Goal: Obtain resource: Obtain resource

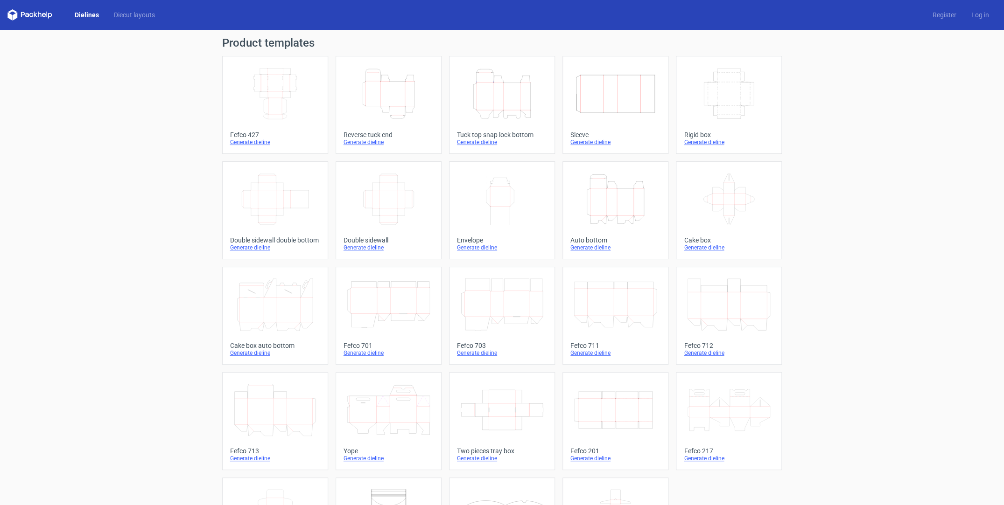
click at [391, 94] on icon "Height Depth Width" at bounding box center [388, 94] width 83 height 52
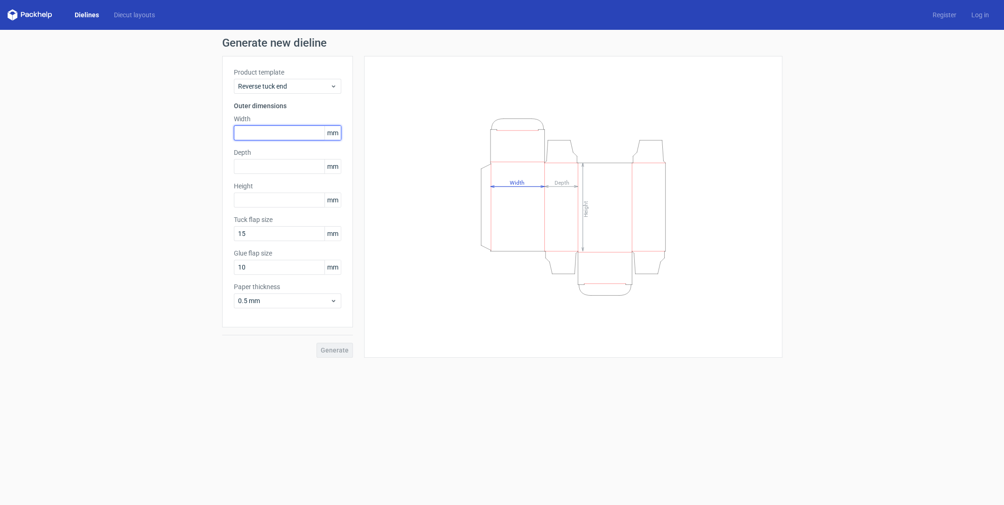
click at [254, 133] on input "text" at bounding box center [287, 133] width 107 height 15
type input "70"
type input "180"
click at [264, 231] on input "15" at bounding box center [287, 233] width 107 height 15
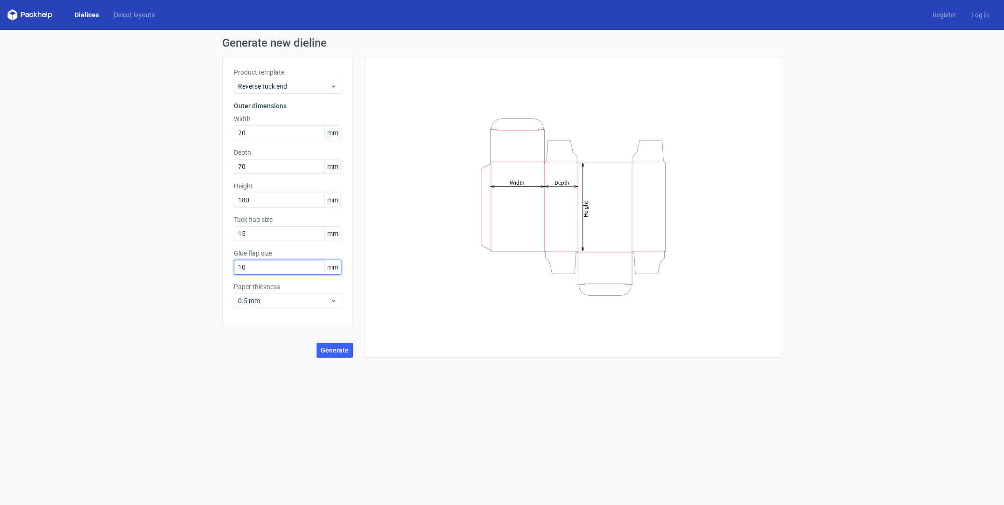
drag, startPoint x: 264, startPoint y: 271, endPoint x: 243, endPoint y: 267, distance: 21.3
click at [243, 267] on input "10" at bounding box center [287, 267] width 107 height 15
type input "15"
click at [315, 301] on span "0.5 mm" at bounding box center [284, 300] width 92 height 9
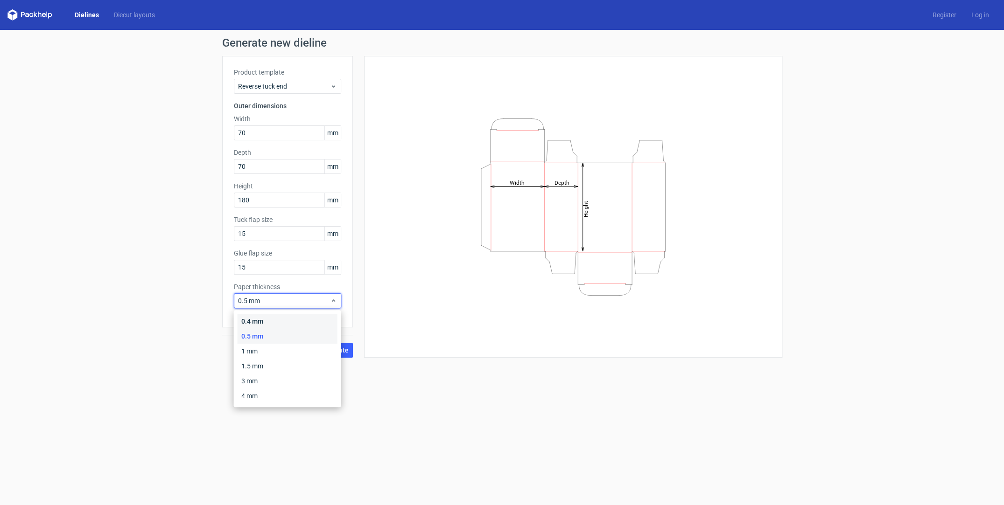
drag, startPoint x: 305, startPoint y: 317, endPoint x: 312, endPoint y: 324, distance: 9.9
click at [305, 317] on div "0.4 mm" at bounding box center [287, 321] width 100 height 15
click at [338, 350] on span "Generate" at bounding box center [335, 350] width 28 height 7
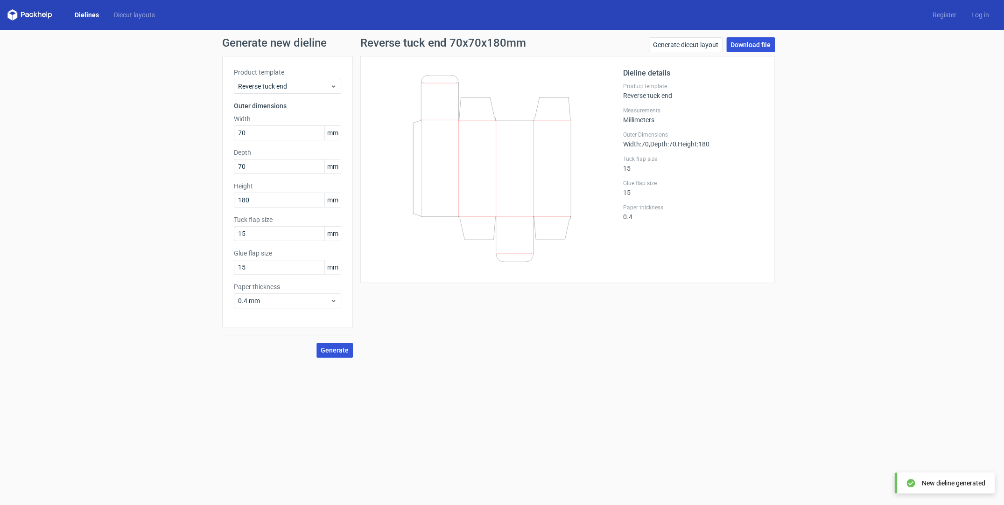
click at [746, 41] on link "Download file" at bounding box center [750, 44] width 49 height 15
click at [755, 46] on link "Download file" at bounding box center [750, 44] width 49 height 15
click at [765, 48] on link "Download file" at bounding box center [750, 44] width 49 height 15
click at [333, 349] on span "Generate" at bounding box center [335, 350] width 28 height 7
click at [749, 48] on link "Download file" at bounding box center [750, 44] width 49 height 15
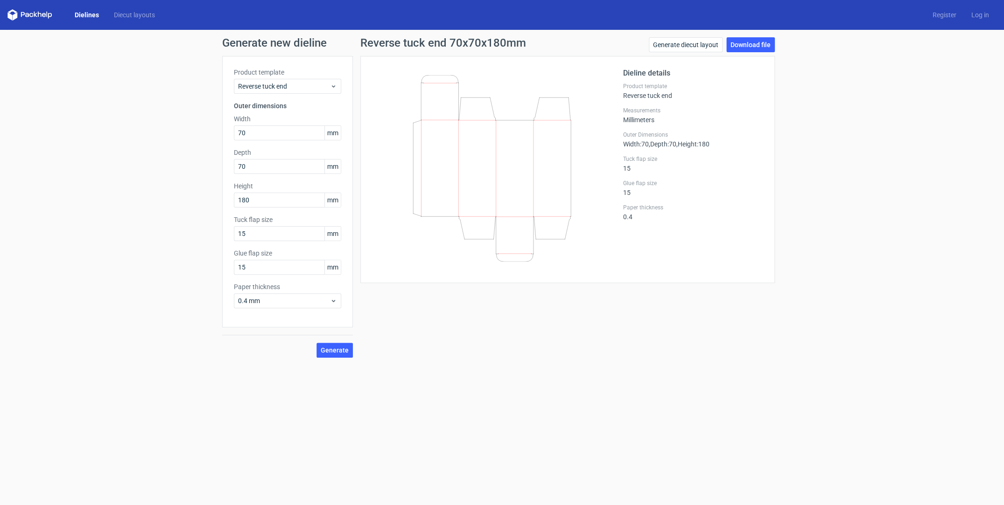
drag, startPoint x: 853, startPoint y: 176, endPoint x: 846, endPoint y: 175, distance: 6.6
click at [853, 176] on div "Generate new dieline Product template Reverse tuck end Outer dimensions Width 7…" at bounding box center [502, 197] width 1004 height 335
click at [329, 345] on button "Generate" at bounding box center [334, 350] width 36 height 15
click at [264, 133] on input "text" at bounding box center [287, 133] width 107 height 15
type input "70"
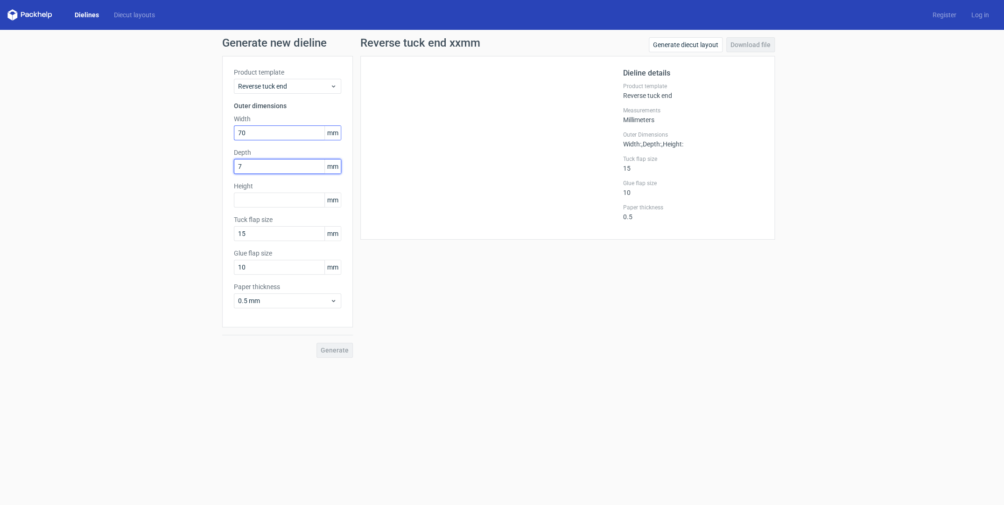
type input "70"
type input "180"
type input "15"
click at [300, 306] on div "0.5 mm" at bounding box center [287, 300] width 107 height 15
click at [294, 319] on div "0.4 mm" at bounding box center [287, 321] width 100 height 15
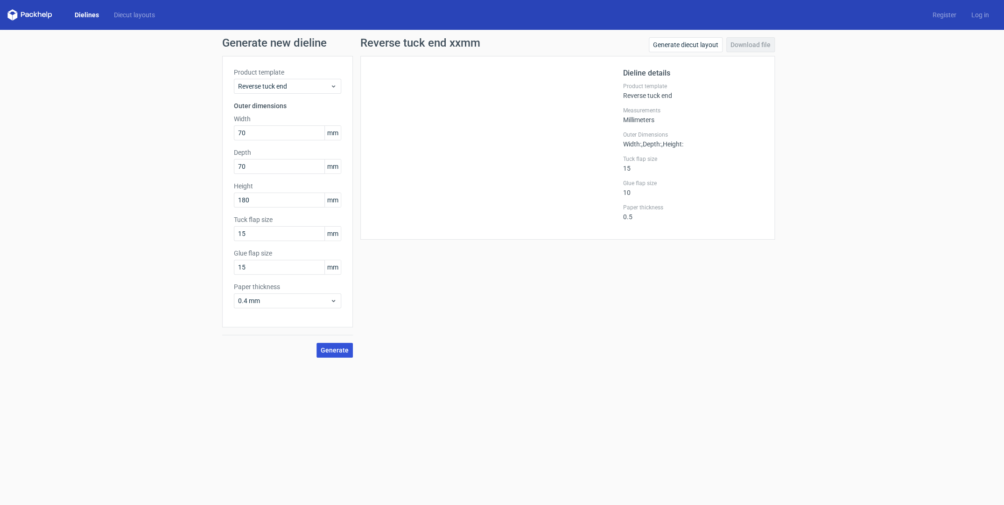
click at [341, 348] on span "Generate" at bounding box center [335, 350] width 28 height 7
click at [756, 46] on link "Download file" at bounding box center [750, 44] width 49 height 15
click at [764, 49] on link "Download file" at bounding box center [750, 44] width 49 height 15
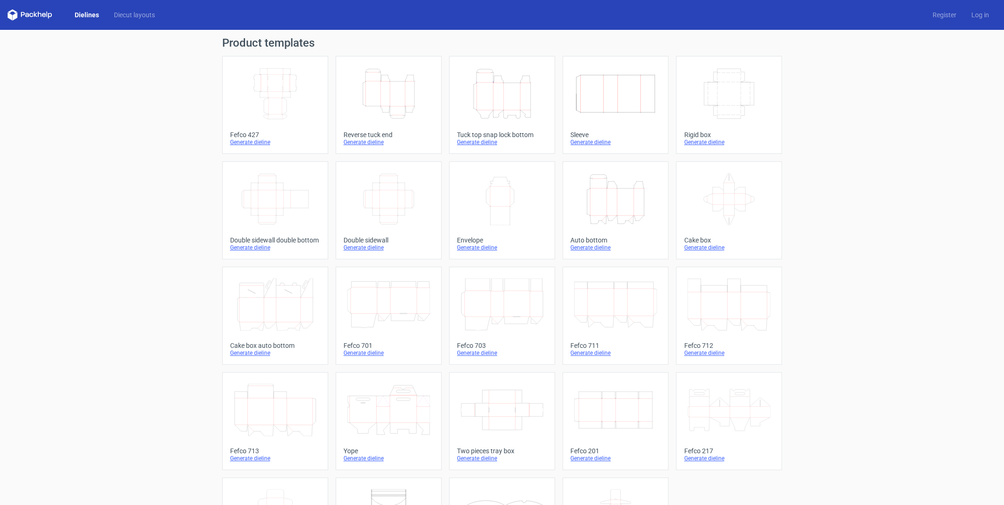
click at [415, 98] on icon "Height Depth Width" at bounding box center [388, 94] width 83 height 52
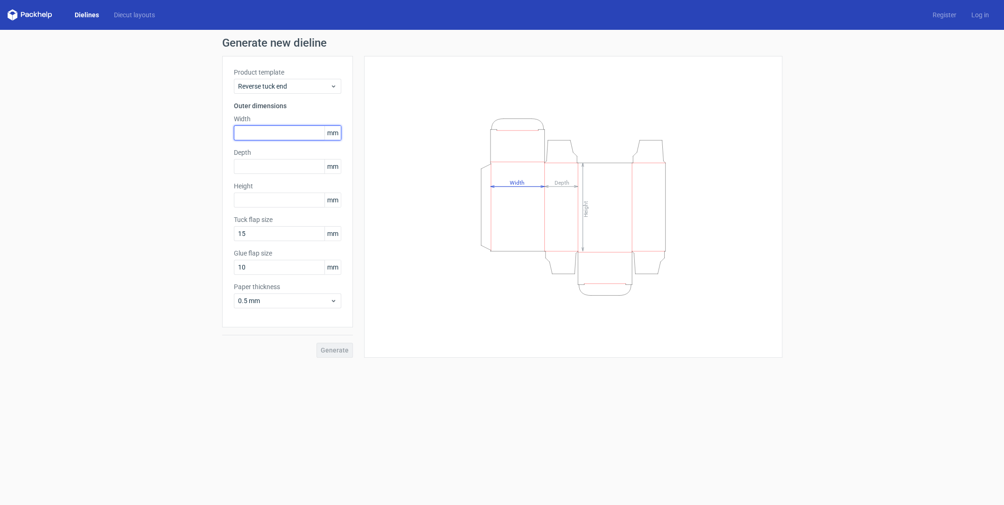
click at [312, 133] on input "text" at bounding box center [287, 133] width 107 height 15
type input "70"
type input "180"
type input "15"
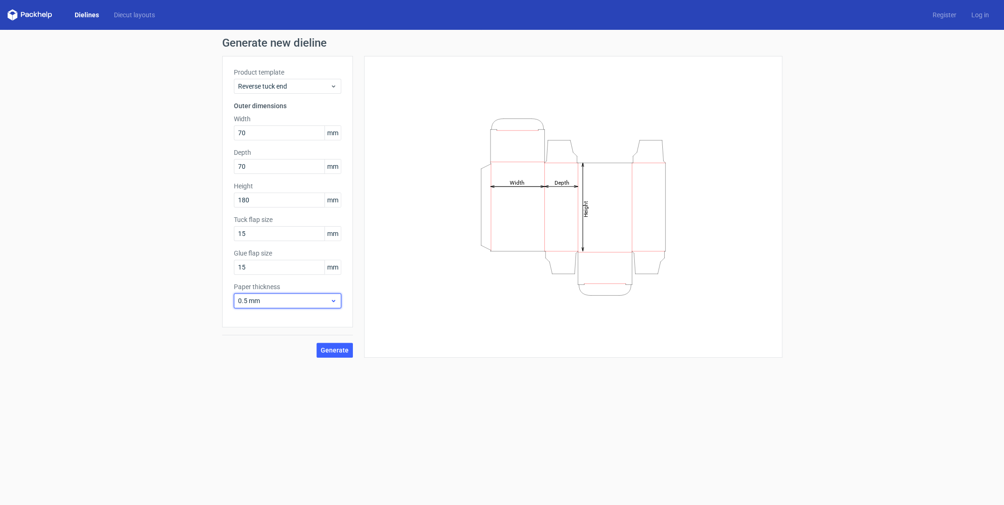
click at [331, 305] on icon at bounding box center [333, 300] width 7 height 7
click at [329, 319] on div "0.4 mm" at bounding box center [287, 321] width 100 height 15
click at [344, 352] on span "Generate" at bounding box center [335, 350] width 28 height 7
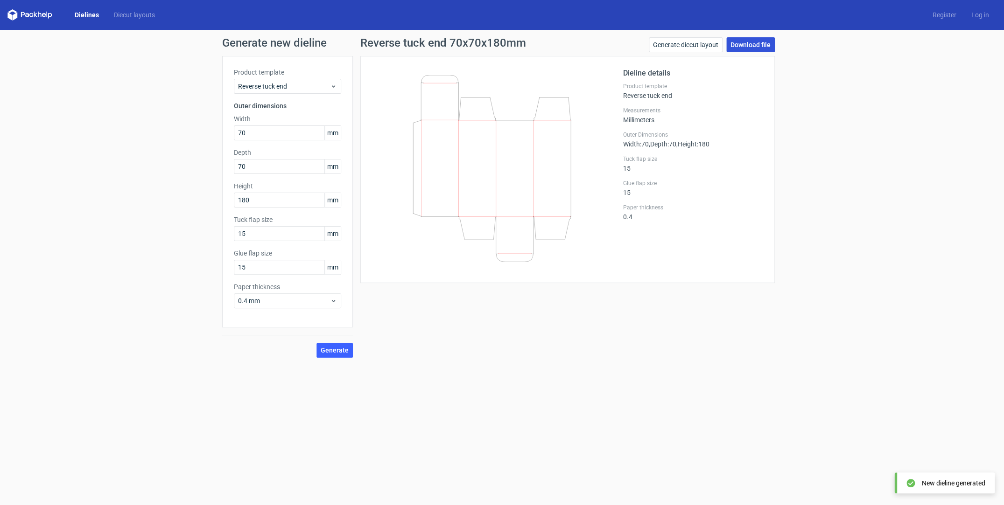
click at [754, 49] on link "Download file" at bounding box center [750, 44] width 49 height 15
click at [690, 44] on link "Generate diecut layout" at bounding box center [686, 44] width 74 height 15
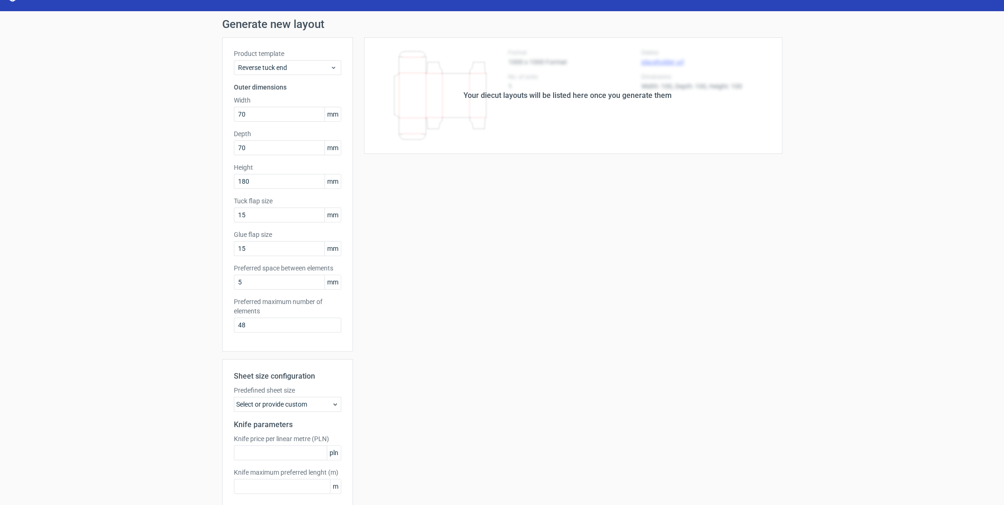
scroll to position [64, 0]
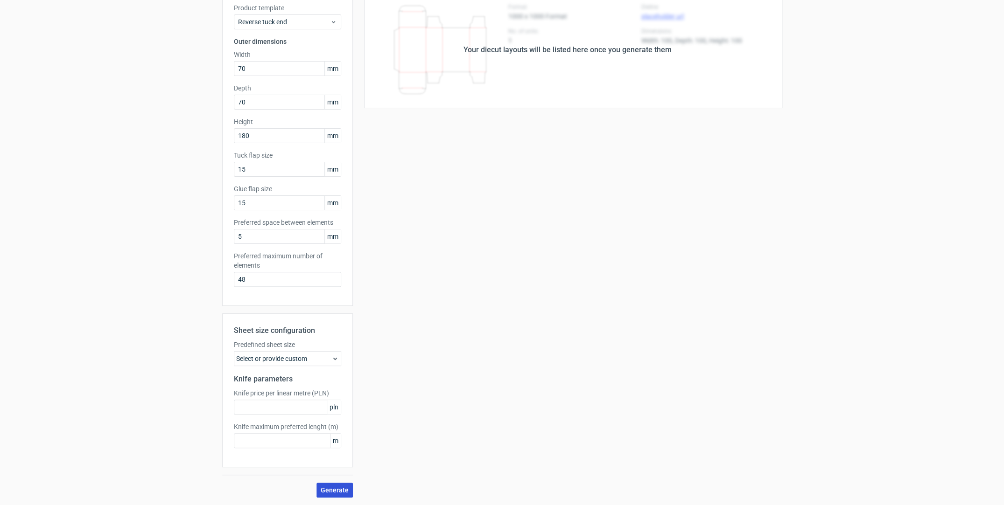
drag, startPoint x: 328, startPoint y: 487, endPoint x: 341, endPoint y: 483, distance: 13.0
click at [329, 487] on span "Generate" at bounding box center [335, 490] width 28 height 7
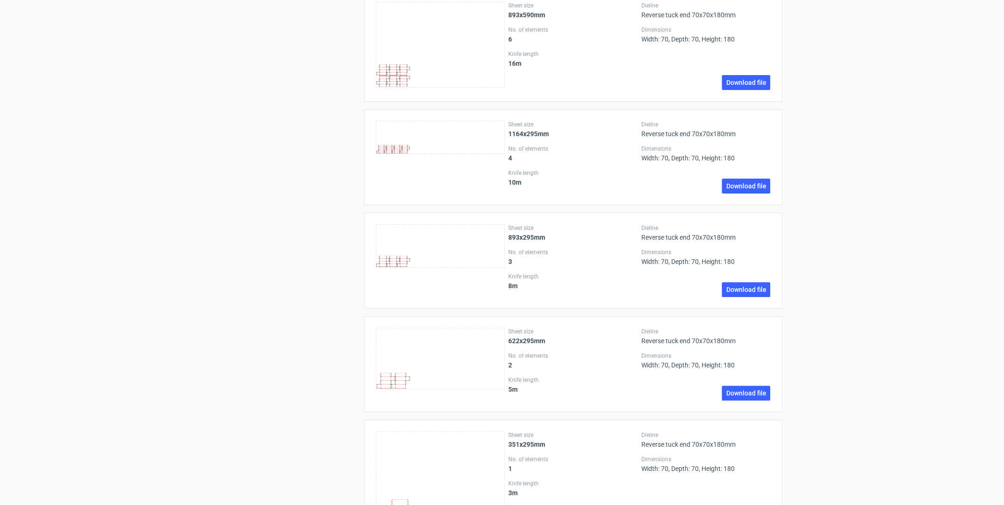
scroll to position [942, 0]
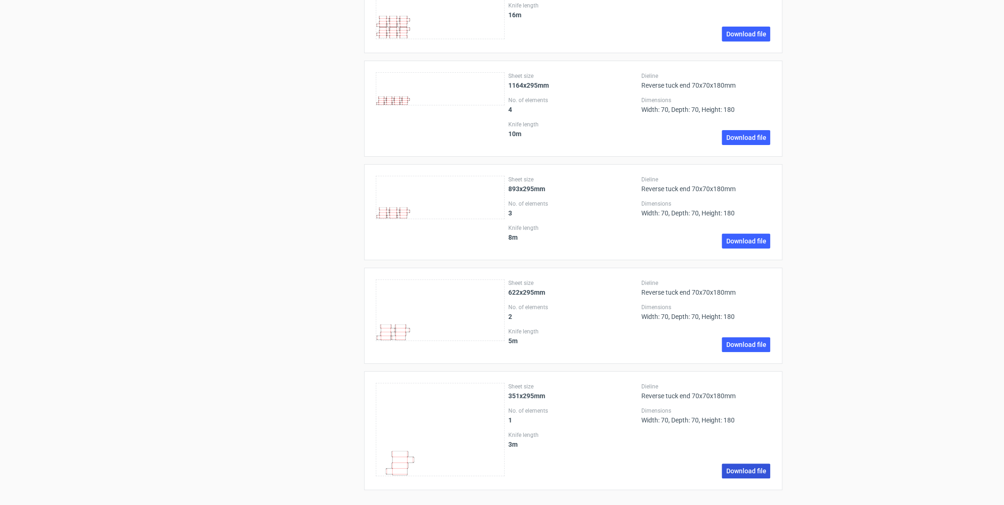
click at [746, 467] on link "Download file" at bounding box center [745, 471] width 49 height 15
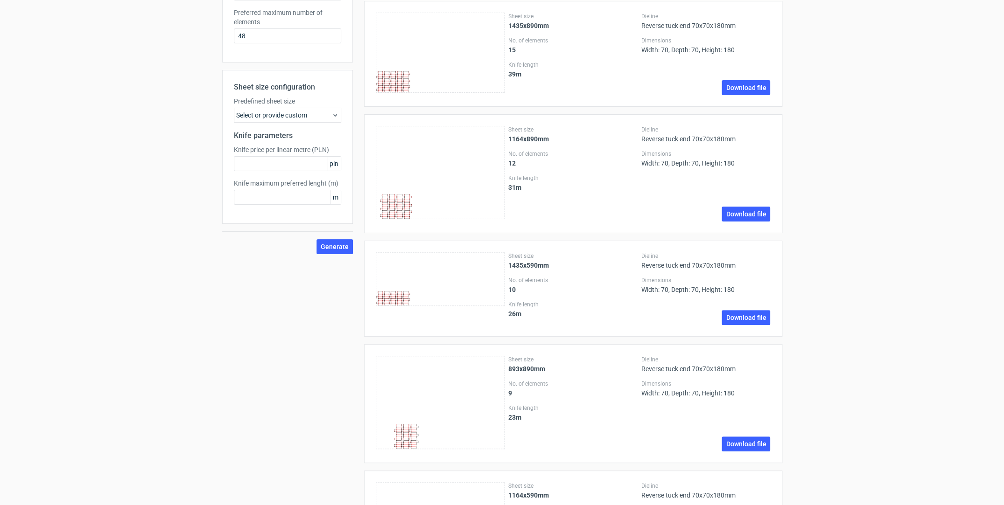
scroll to position [222, 0]
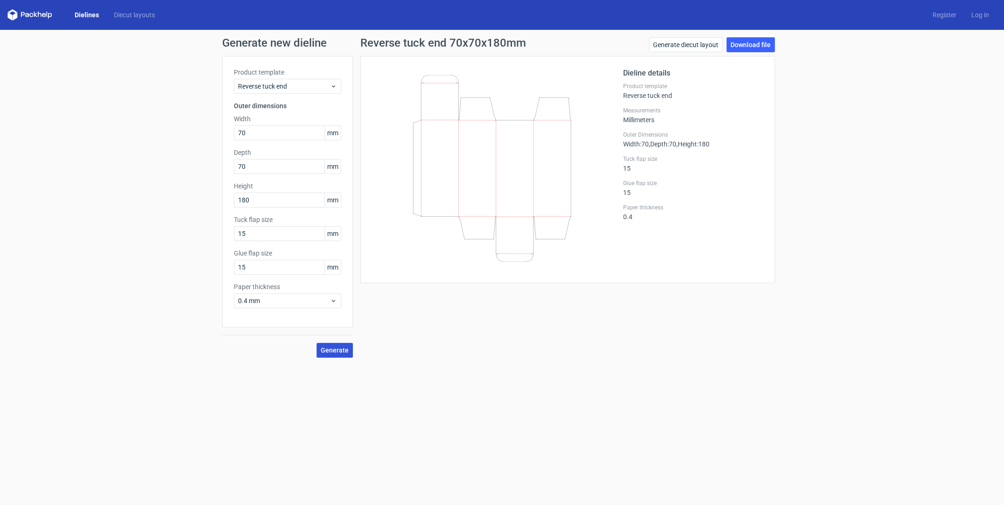
click at [343, 353] on span "Generate" at bounding box center [335, 350] width 28 height 7
click at [743, 48] on link "Download file" at bounding box center [750, 44] width 49 height 15
click at [343, 353] on span "Generate" at bounding box center [335, 350] width 28 height 7
click at [668, 44] on link "Generate diecut layout" at bounding box center [686, 44] width 74 height 15
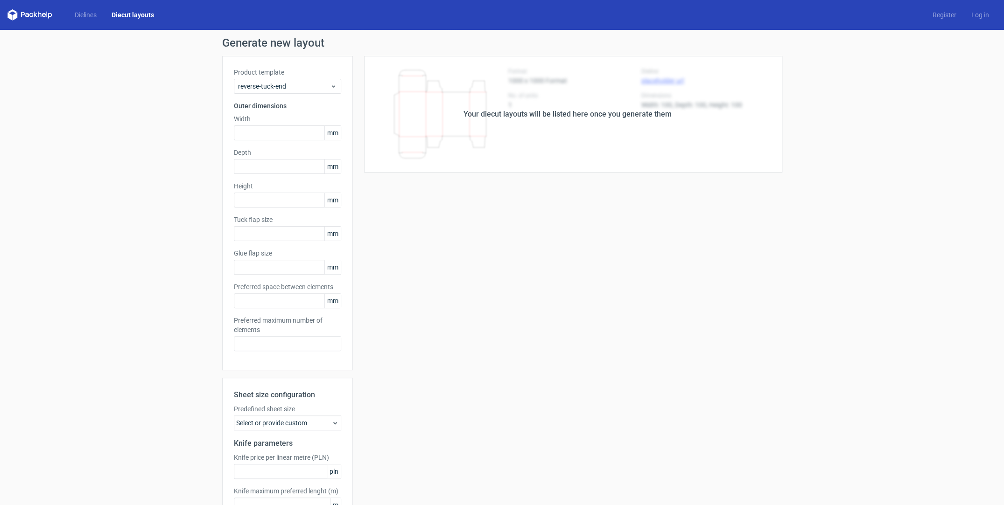
type input "70"
type input "180"
type input "15"
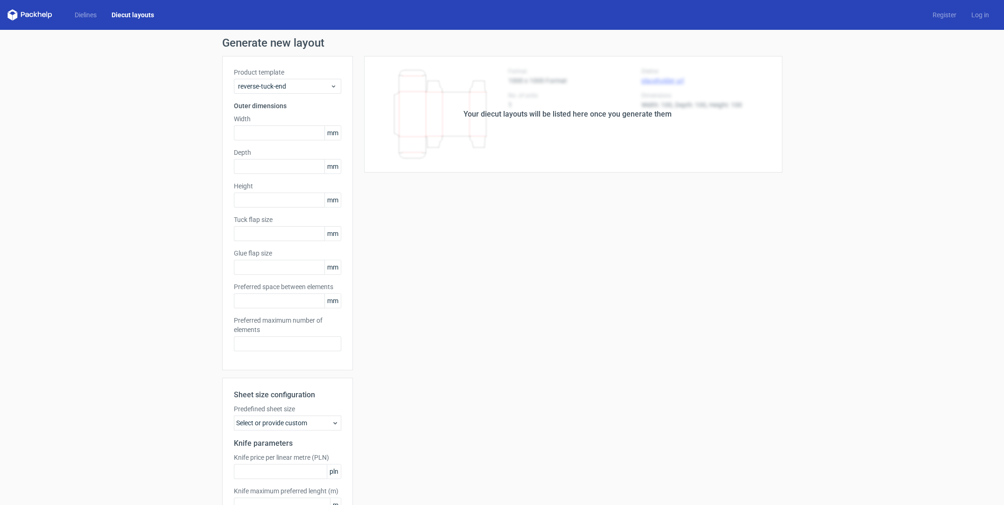
type input "5"
drag, startPoint x: 308, startPoint y: 346, endPoint x: 192, endPoint y: 343, distance: 115.7
click at [234, 343] on input "48" at bounding box center [287, 343] width 107 height 15
type input "2"
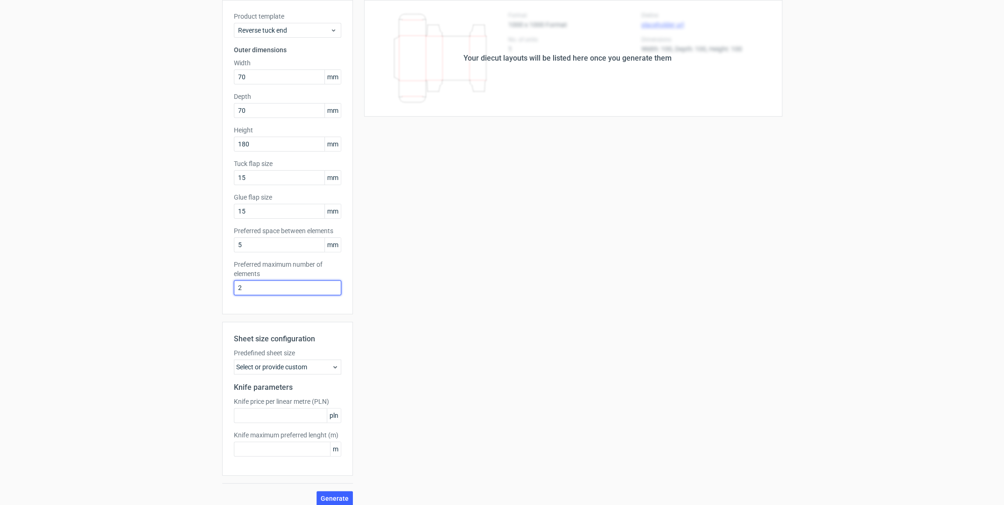
scroll to position [64, 0]
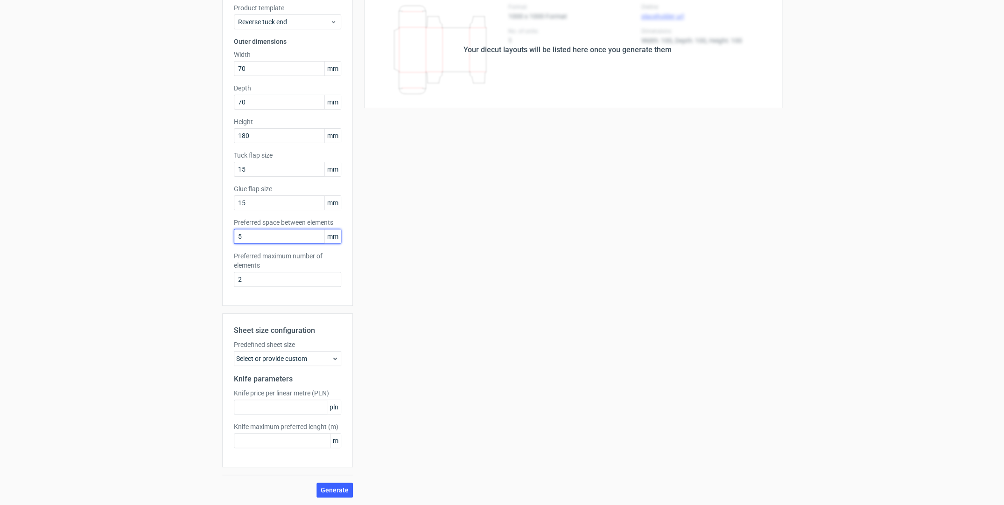
drag, startPoint x: 248, startPoint y: 237, endPoint x: 204, endPoint y: 232, distance: 44.6
click at [234, 232] on input "5" at bounding box center [287, 236] width 107 height 15
type input "3"
click at [251, 278] on input "2" at bounding box center [287, 279] width 107 height 15
click at [333, 359] on icon at bounding box center [334, 358] width 7 height 7
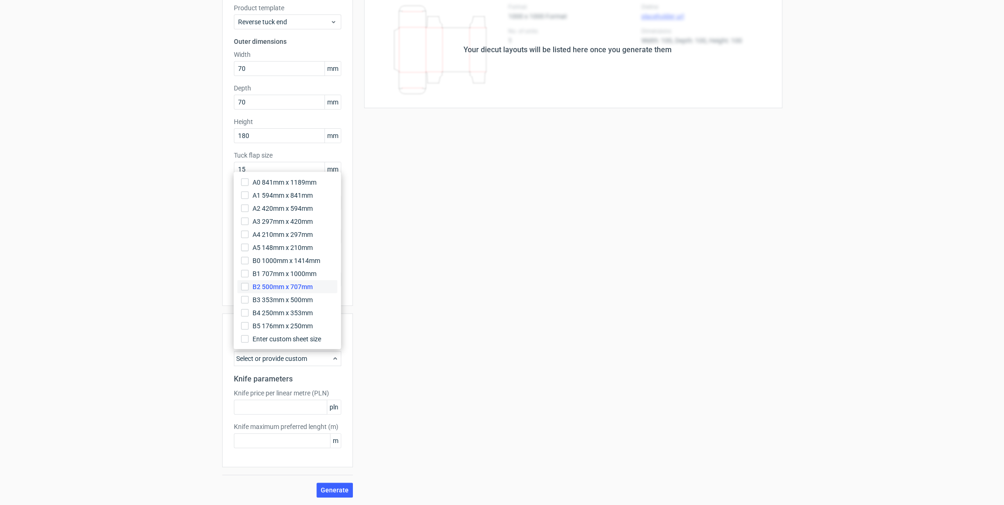
click at [284, 285] on span "B2 500mm x 707mm" at bounding box center [282, 286] width 60 height 9
click at [249, 285] on input "B2 500mm x 707mm" at bounding box center [244, 286] width 7 height 7
click at [151, 359] on div "Generate new layout Product template Reverse tuck end Outer dimensions Width 70…" at bounding box center [502, 235] width 1004 height 540
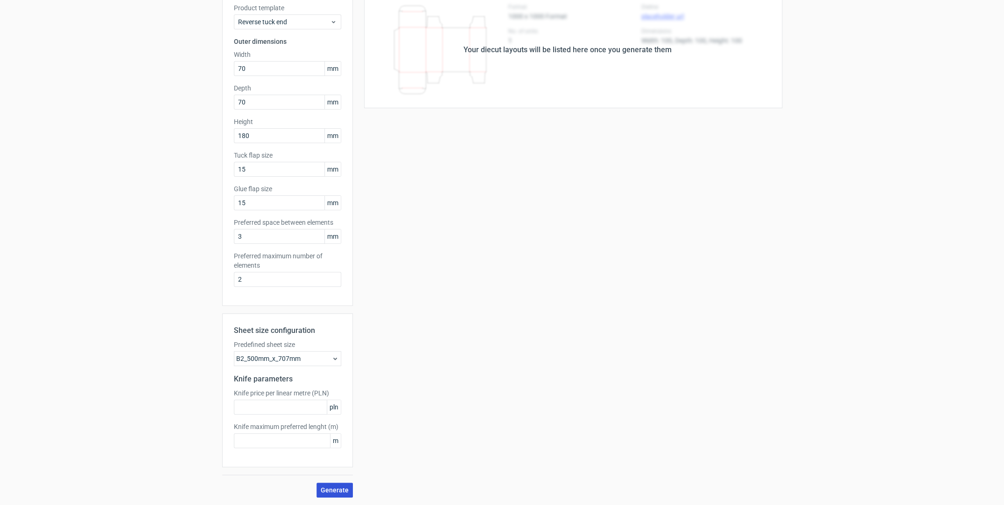
click at [337, 487] on span "Generate" at bounding box center [335, 490] width 28 height 7
click at [331, 356] on div "B2_500mm_x_707mm" at bounding box center [287, 358] width 107 height 15
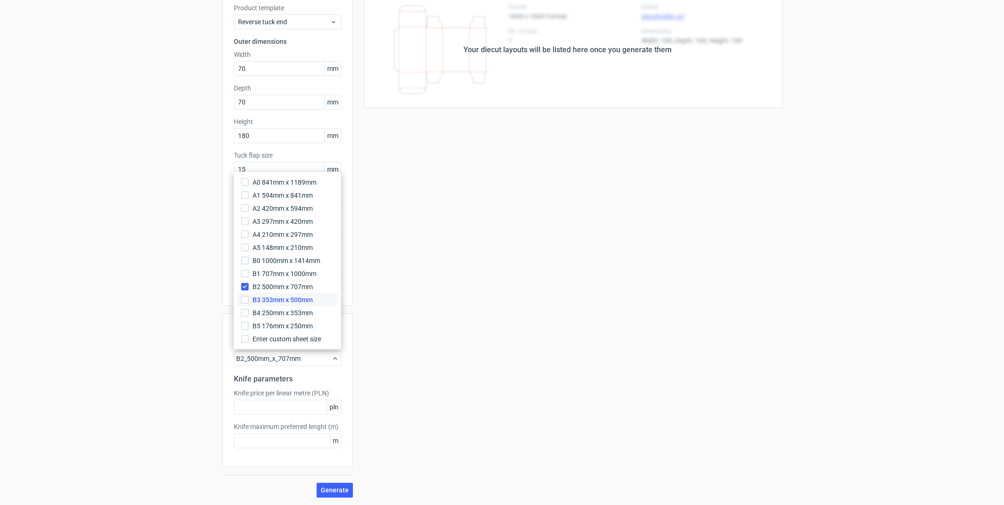
click at [304, 300] on span "B3 353mm x 500mm" at bounding box center [282, 299] width 60 height 9
click at [249, 300] on input "B3 353mm x 500mm" at bounding box center [244, 299] width 7 height 7
click at [264, 279] on label "B1 707mm x 1000mm" at bounding box center [287, 273] width 100 height 13
click at [249, 278] on input "B1 707mm x 1000mm" at bounding box center [244, 273] width 7 height 7
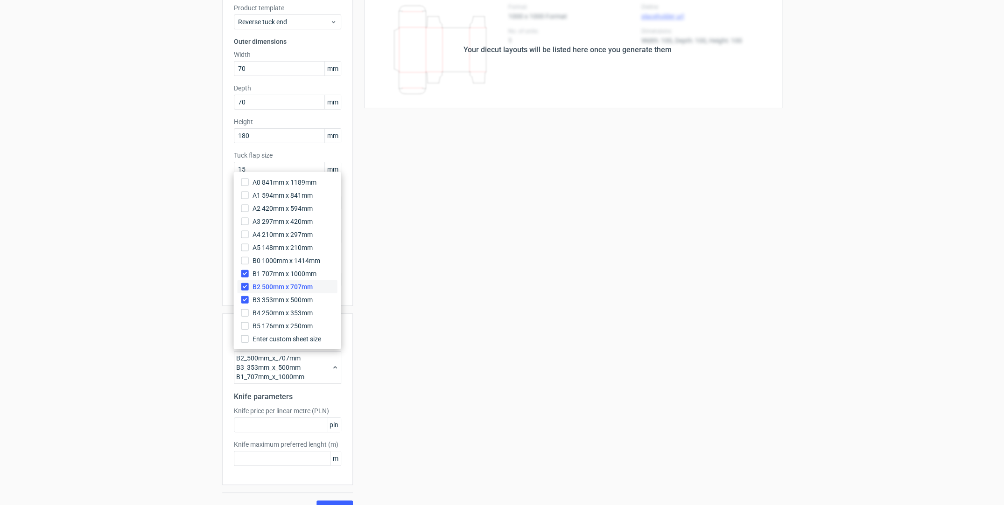
click at [264, 285] on span "B2 500mm x 707mm" at bounding box center [282, 286] width 60 height 9
click at [249, 285] on input "B2 500mm x 707mm" at bounding box center [244, 286] width 7 height 7
click at [265, 272] on span "B1 707mm x 1000mm" at bounding box center [284, 273] width 64 height 9
click at [249, 272] on input "B1 707mm x 1000mm" at bounding box center [244, 273] width 7 height 7
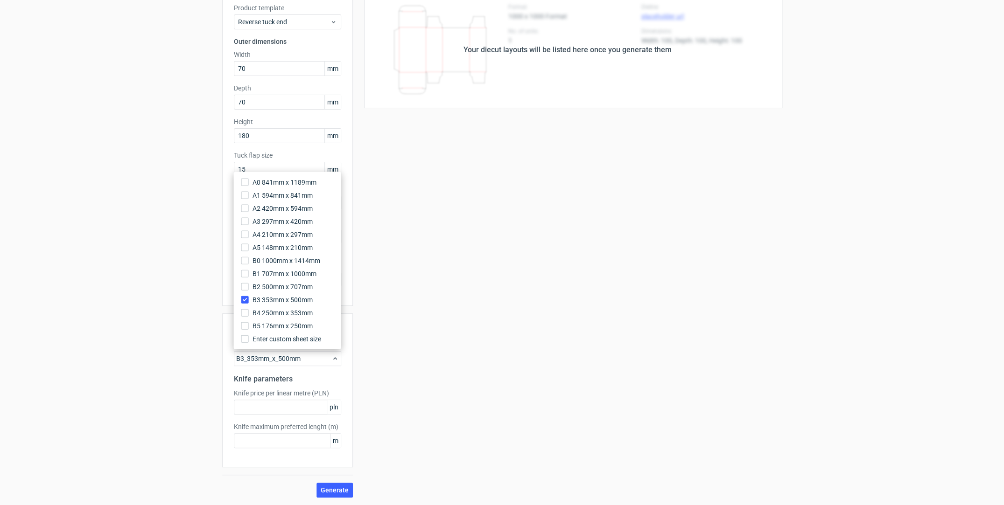
click at [335, 482] on div "Sheet size configuration Predefined sheet size B3_353mm_x_500mm Knife parameter…" at bounding box center [287, 406] width 131 height 184
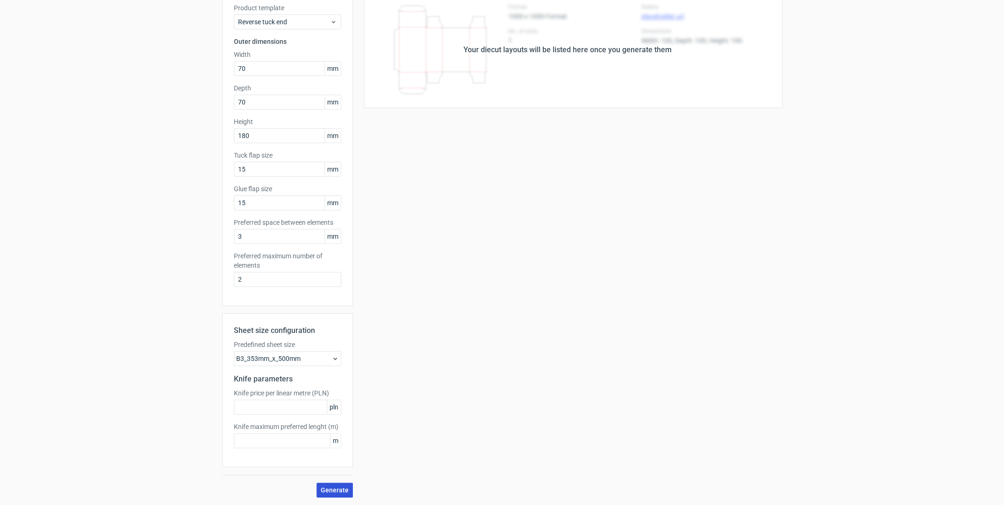
click at [335, 483] on button "Generate" at bounding box center [334, 490] width 36 height 15
click at [286, 407] on input "text" at bounding box center [287, 407] width 107 height 15
click at [287, 449] on div "Sheet size configuration Predefined sheet size B3_353mm_x_500mm Knife parameter…" at bounding box center [287, 391] width 131 height 154
click at [289, 446] on input "text" at bounding box center [287, 440] width 107 height 15
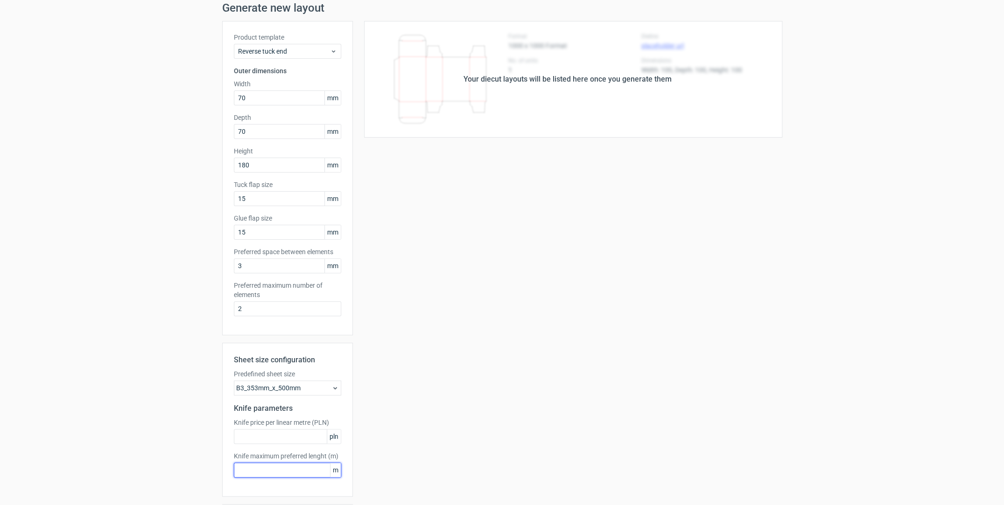
scroll to position [0, 0]
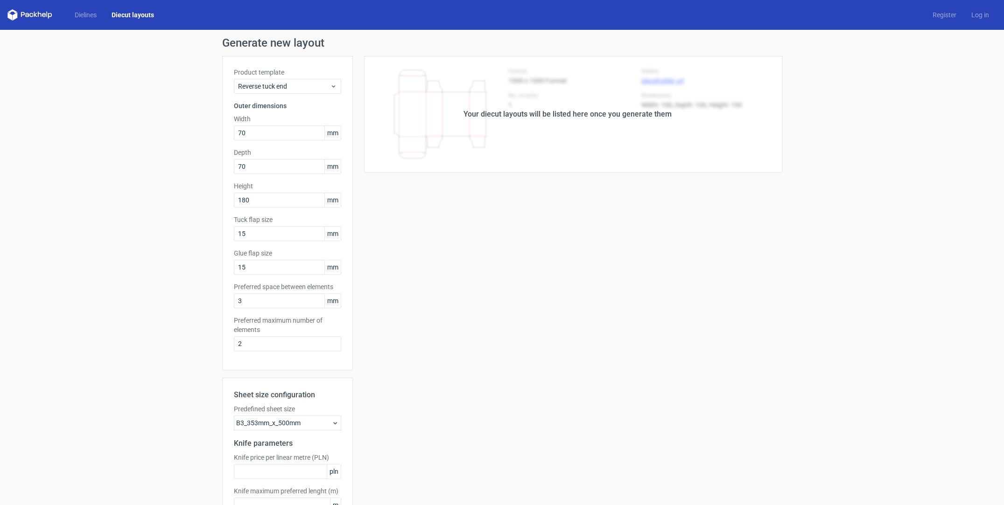
click at [511, 249] on div "Your diecut layouts will be listed here once you generate them Height Depth Wid…" at bounding box center [567, 309] width 429 height 506
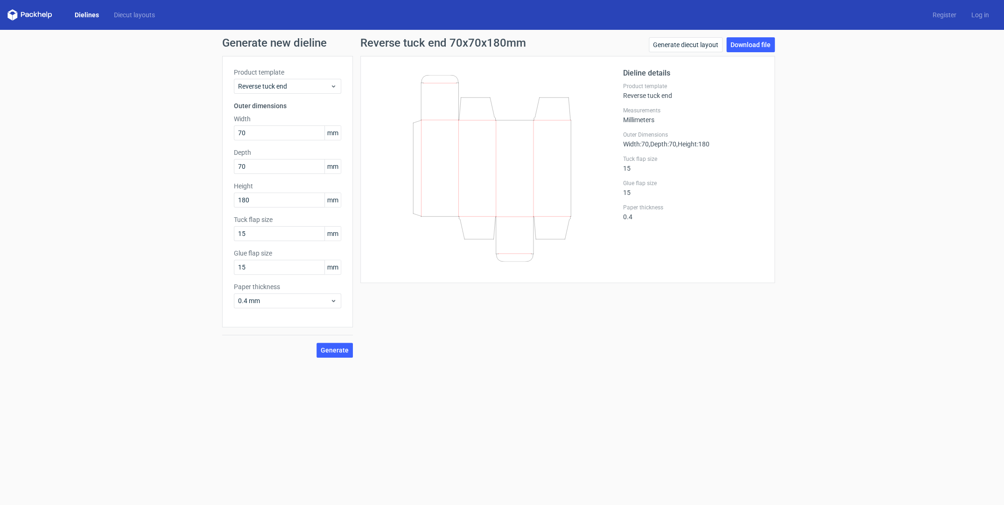
drag, startPoint x: 464, startPoint y: 354, endPoint x: 472, endPoint y: 351, distance: 8.9
click at [465, 354] on div "Reverse tuck end 70x70x180mm Generate diecut layout Download file Dieline detai…" at bounding box center [567, 197] width 429 height 321
click at [342, 355] on button "Generate" at bounding box center [334, 350] width 36 height 15
click at [740, 51] on link "Download file" at bounding box center [750, 44] width 49 height 15
